Goal: Find specific page/section: Find specific page/section

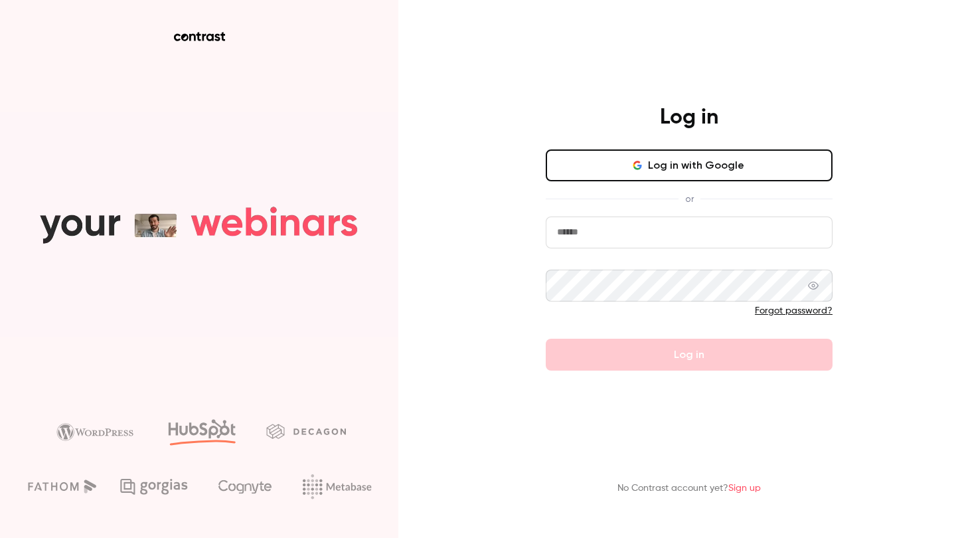
click at [695, 164] on button "Log in with Google" at bounding box center [689, 165] width 287 height 32
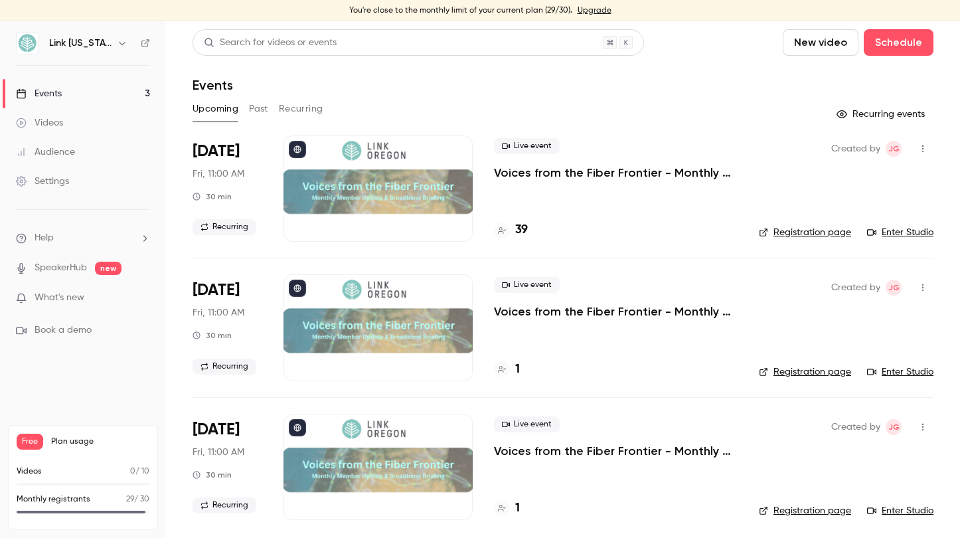
click at [521, 226] on h4 "39" at bounding box center [521, 230] width 13 height 18
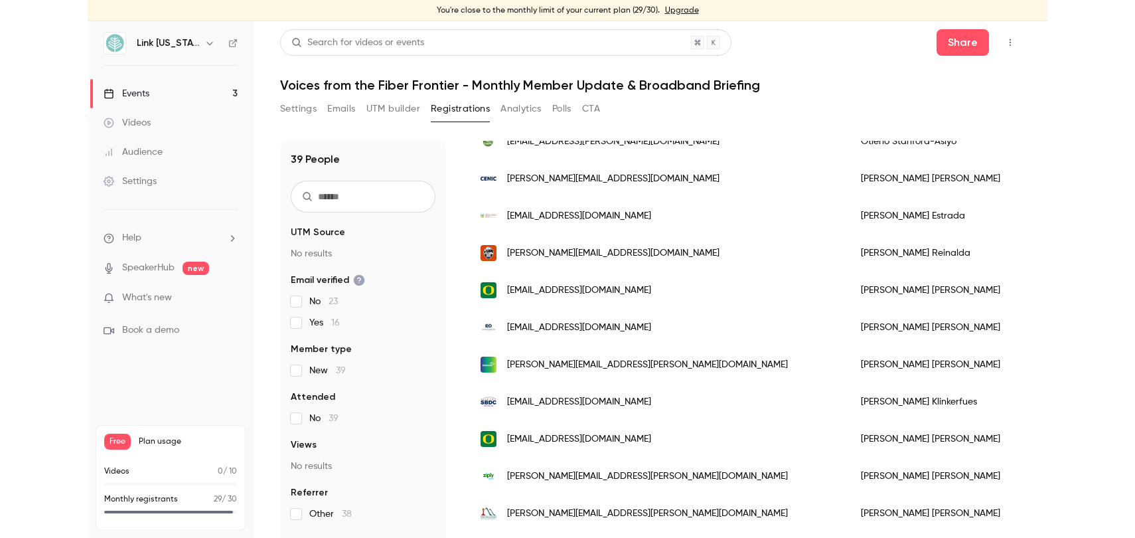
scroll to position [486, 0]
